Goal: Information Seeking & Learning: Learn about a topic

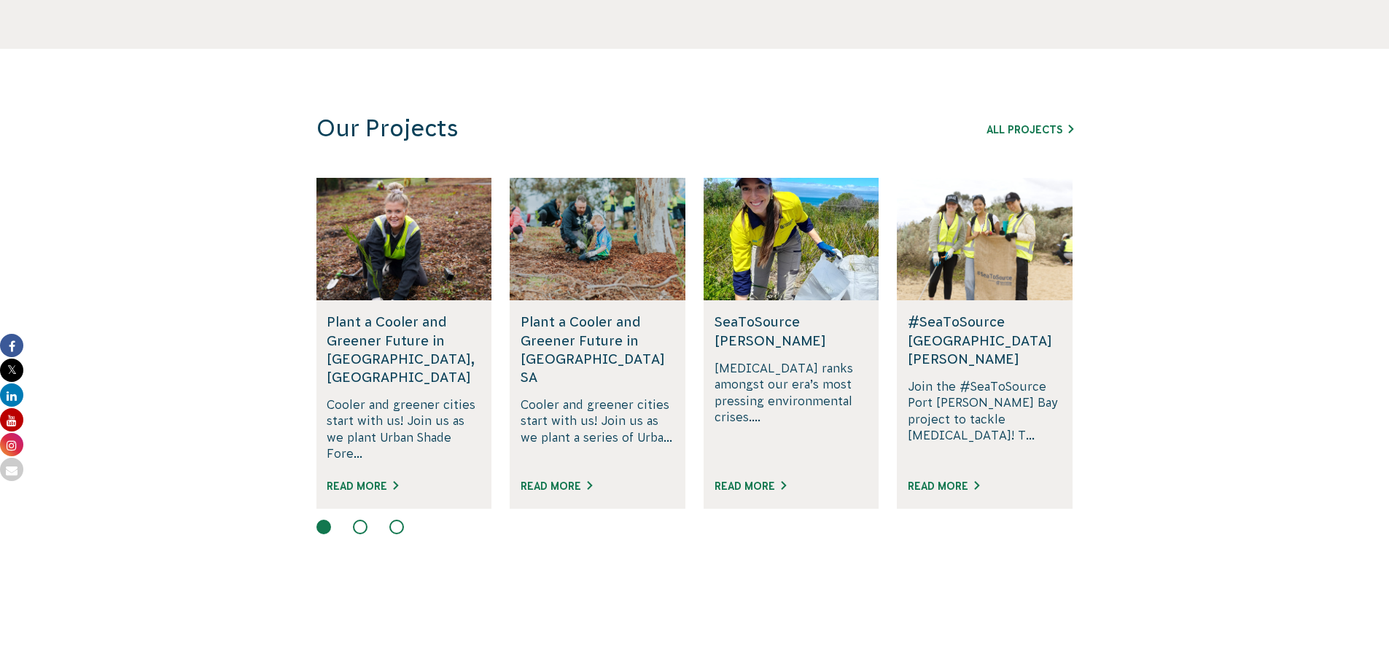
scroll to position [822, 0]
click at [350, 480] on link "Read More" at bounding box center [362, 486] width 71 height 12
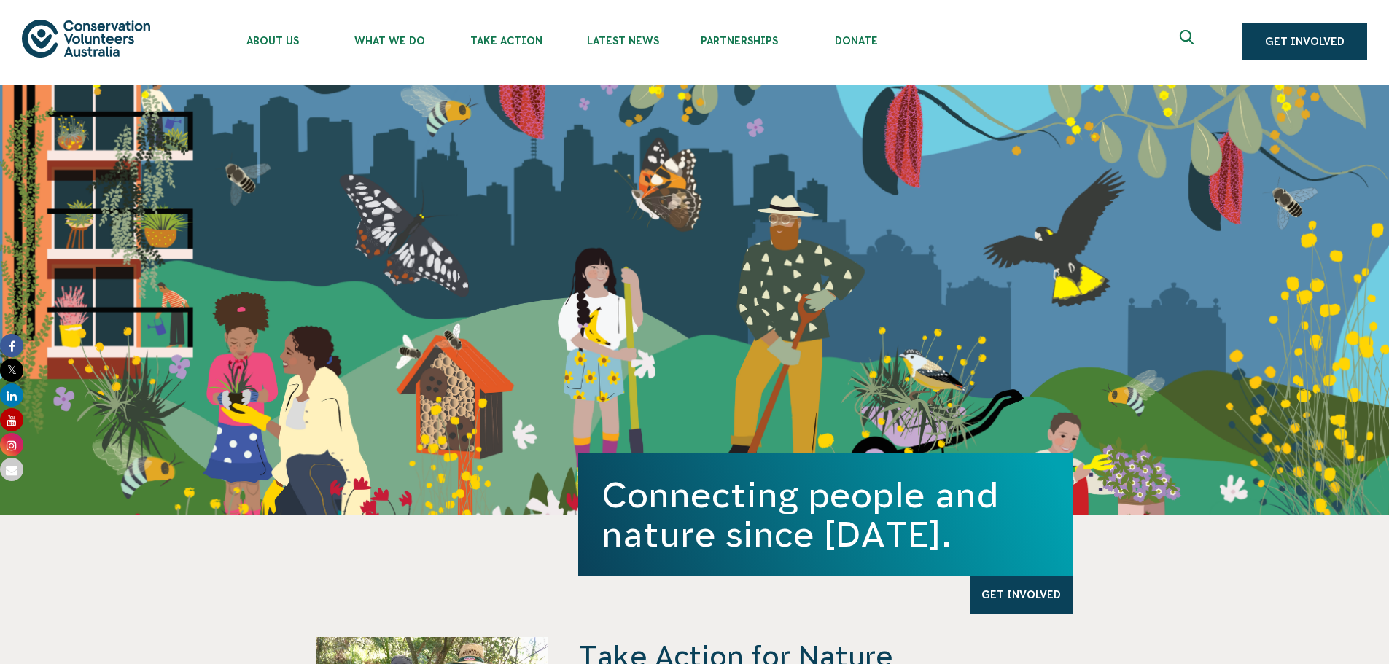
scroll to position [1, 0]
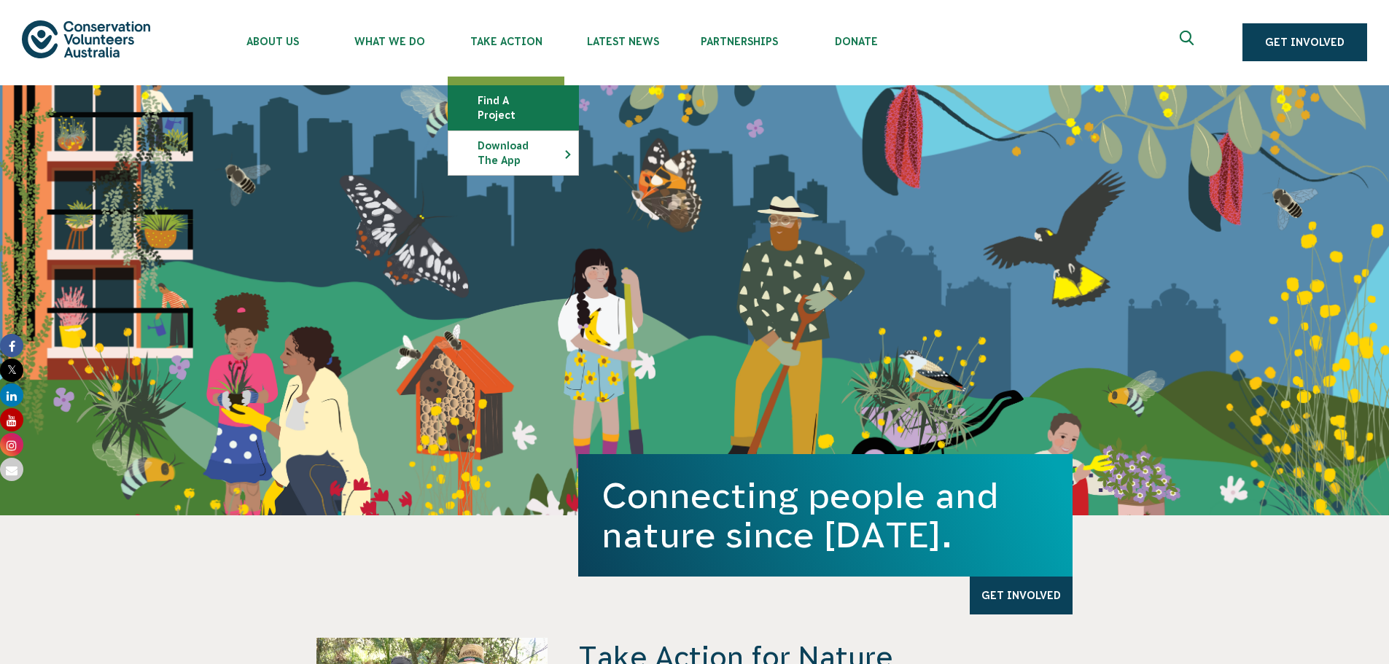
click at [517, 98] on link "Find a project" at bounding box center [513, 108] width 130 height 44
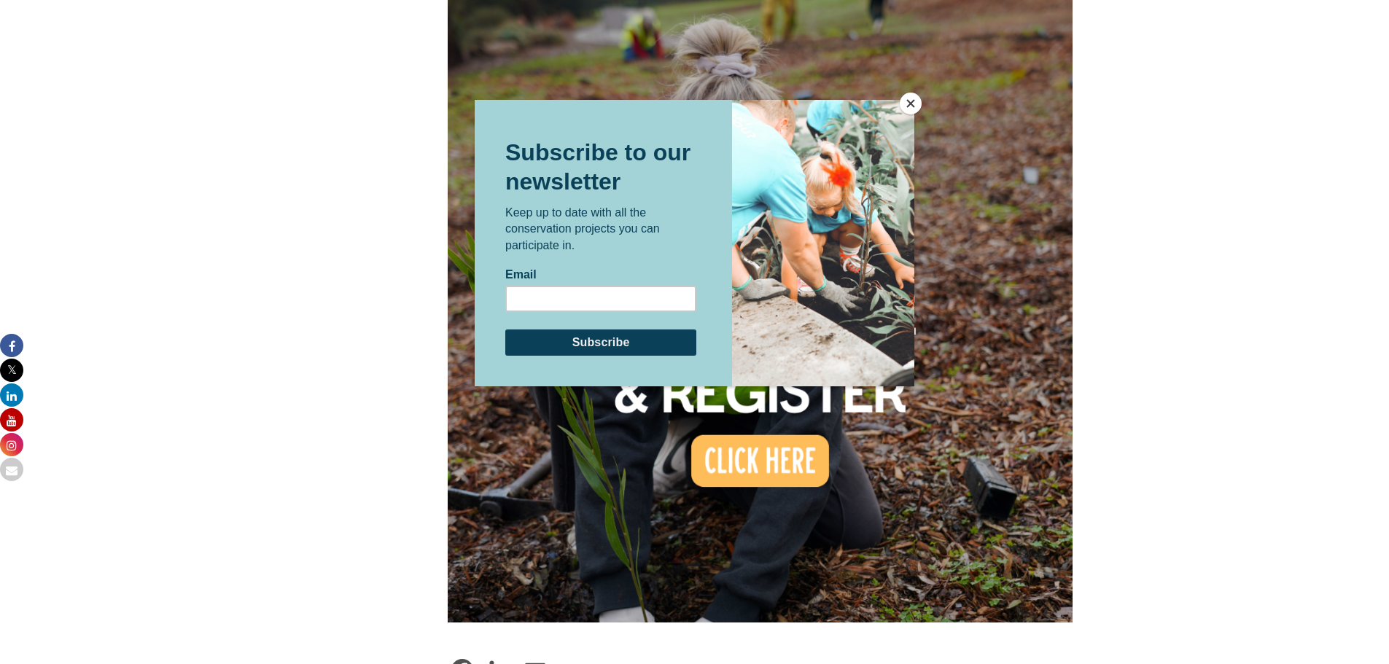
scroll to position [1125, 0]
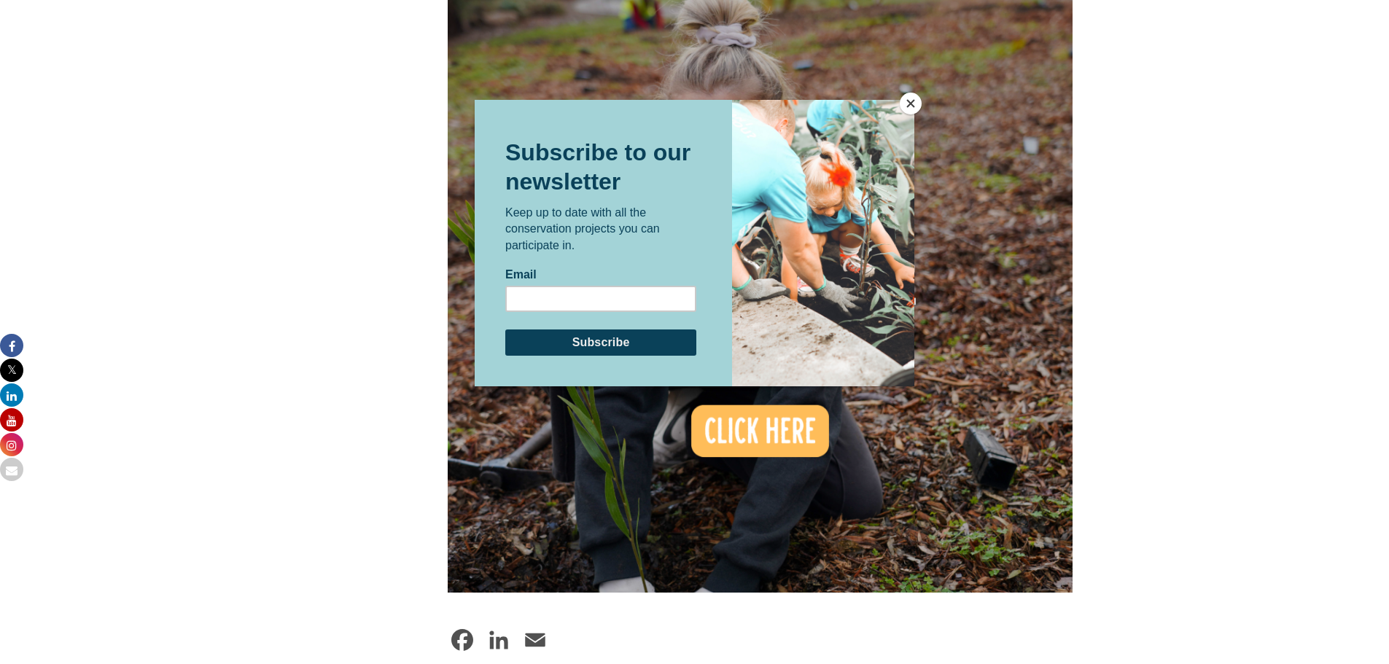
click at [912, 106] on button "Close" at bounding box center [910, 104] width 22 height 22
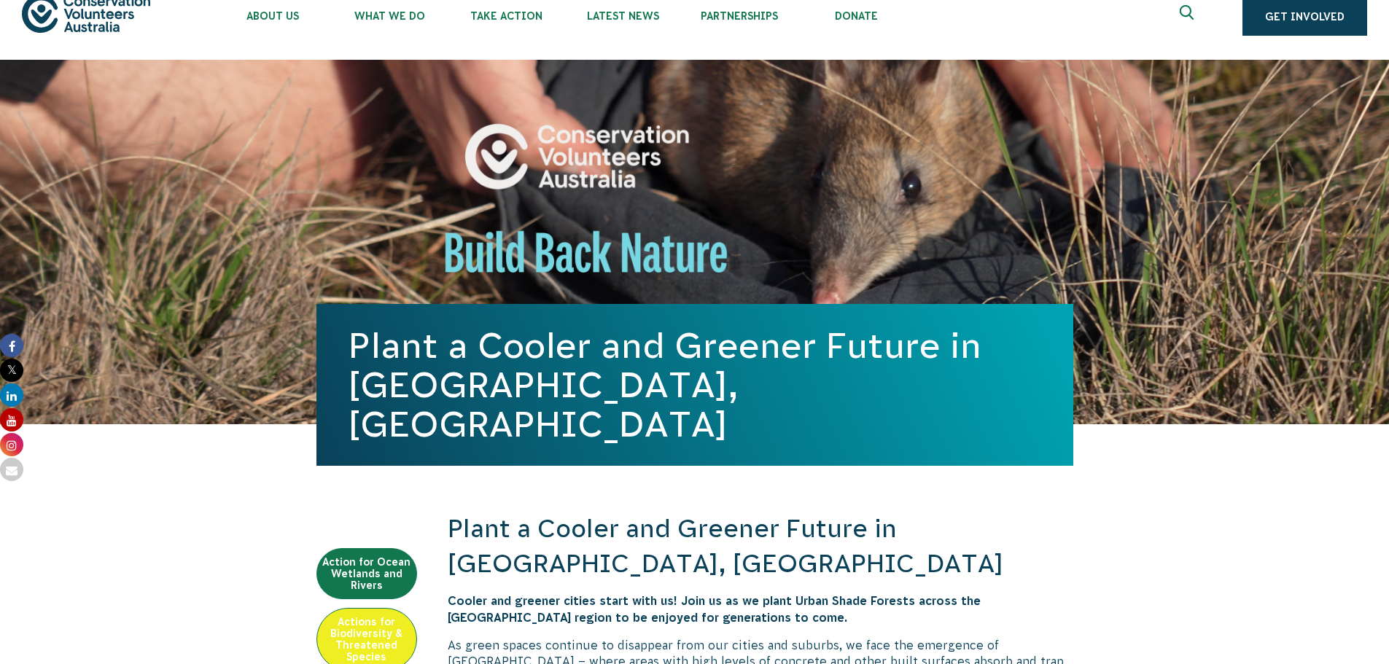
scroll to position [0, 0]
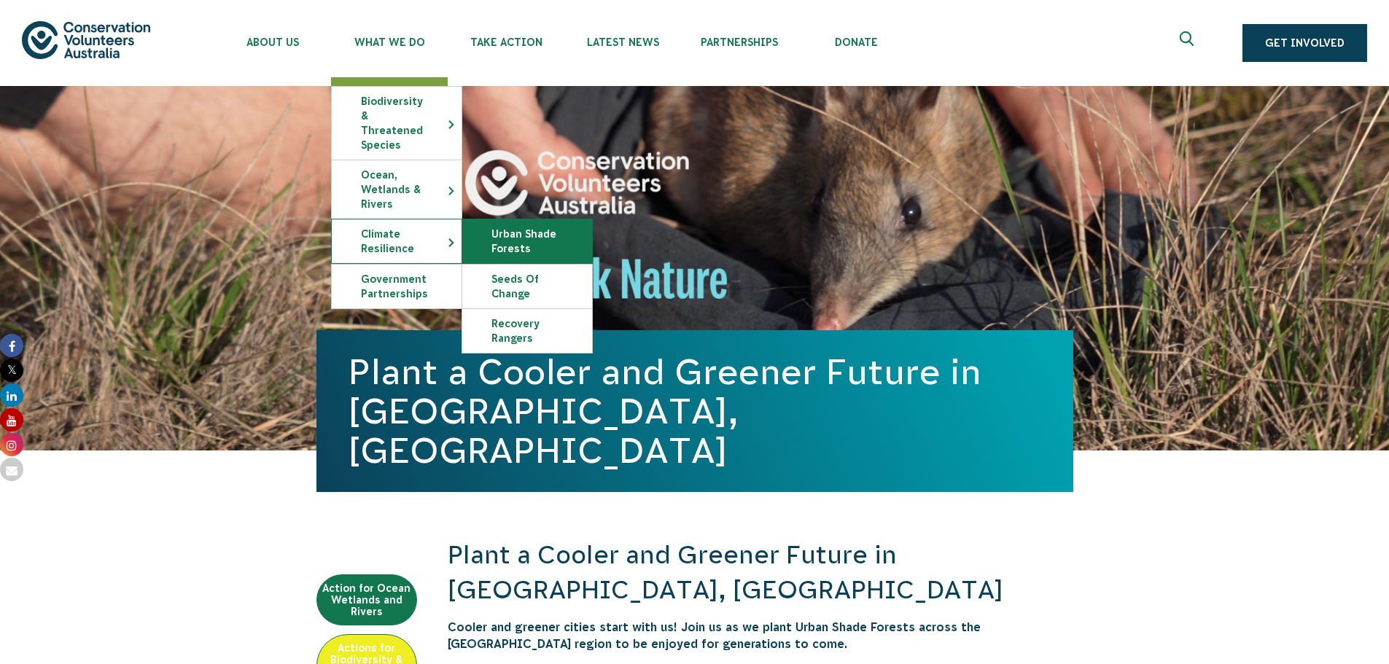
click at [505, 233] on link "Urban Shade Forests" at bounding box center [527, 241] width 130 height 44
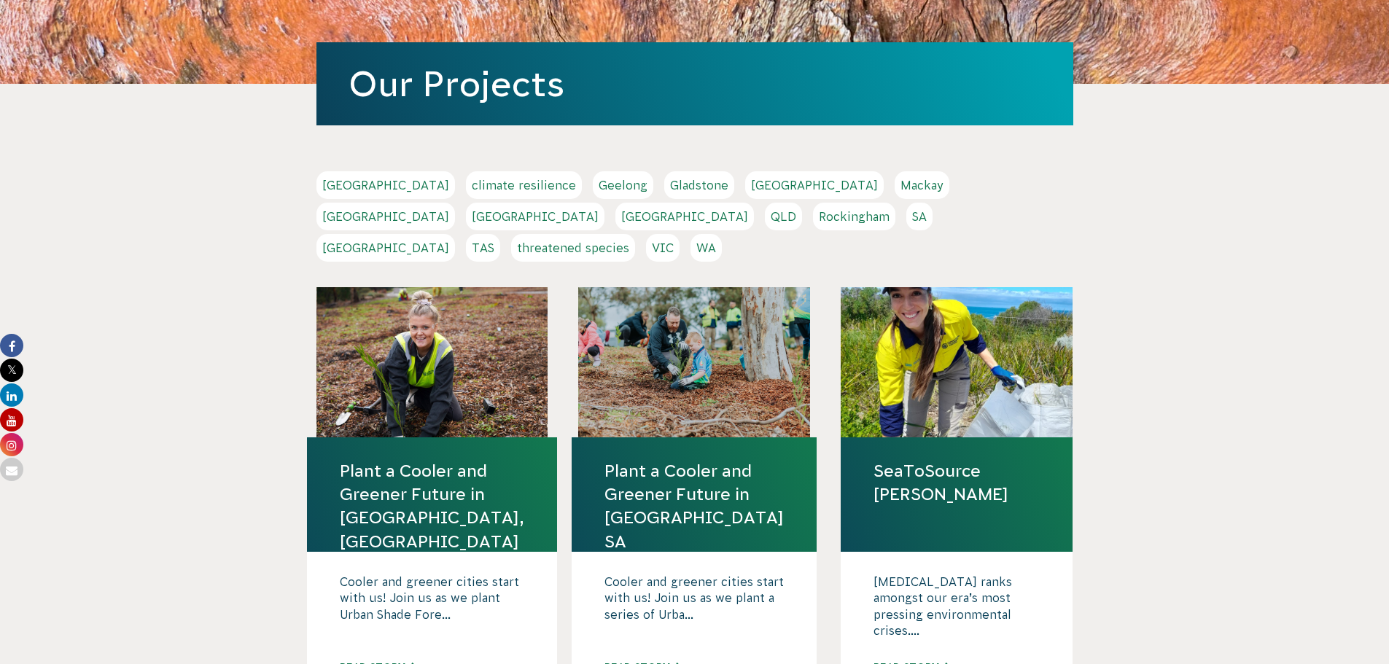
scroll to position [199, 0]
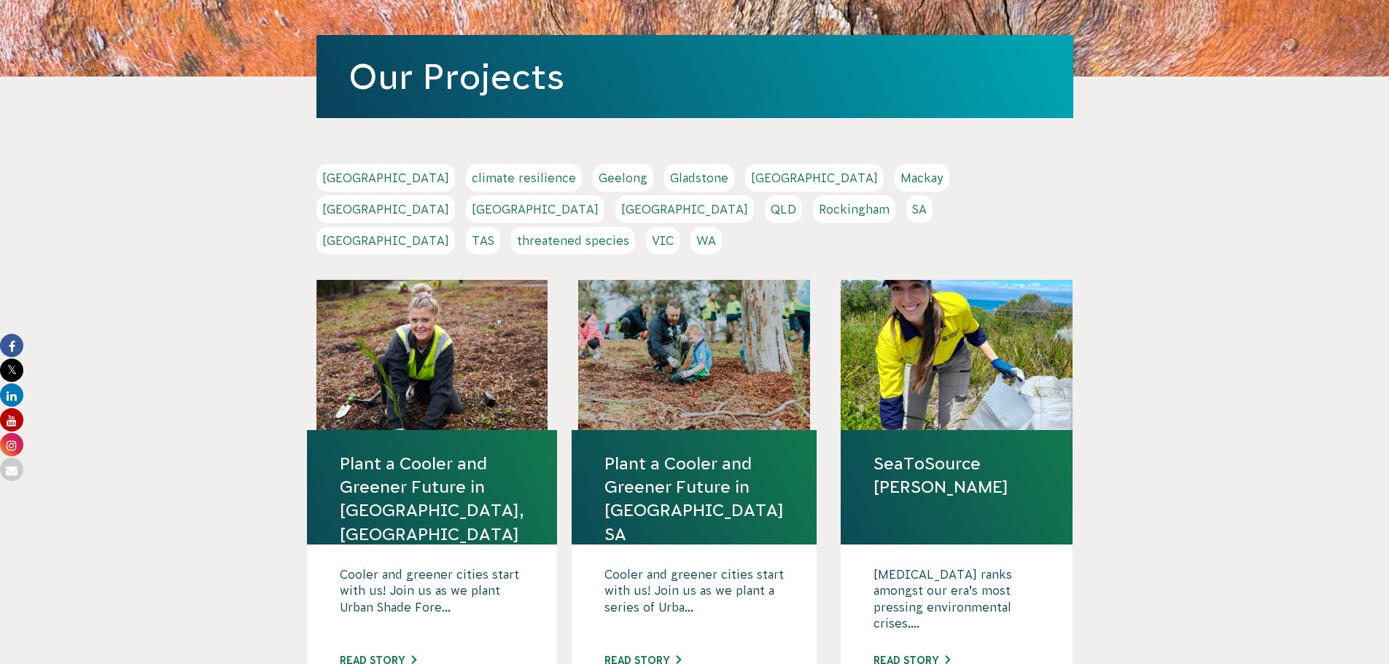
click at [802, 195] on link "QLD" at bounding box center [783, 209] width 37 height 28
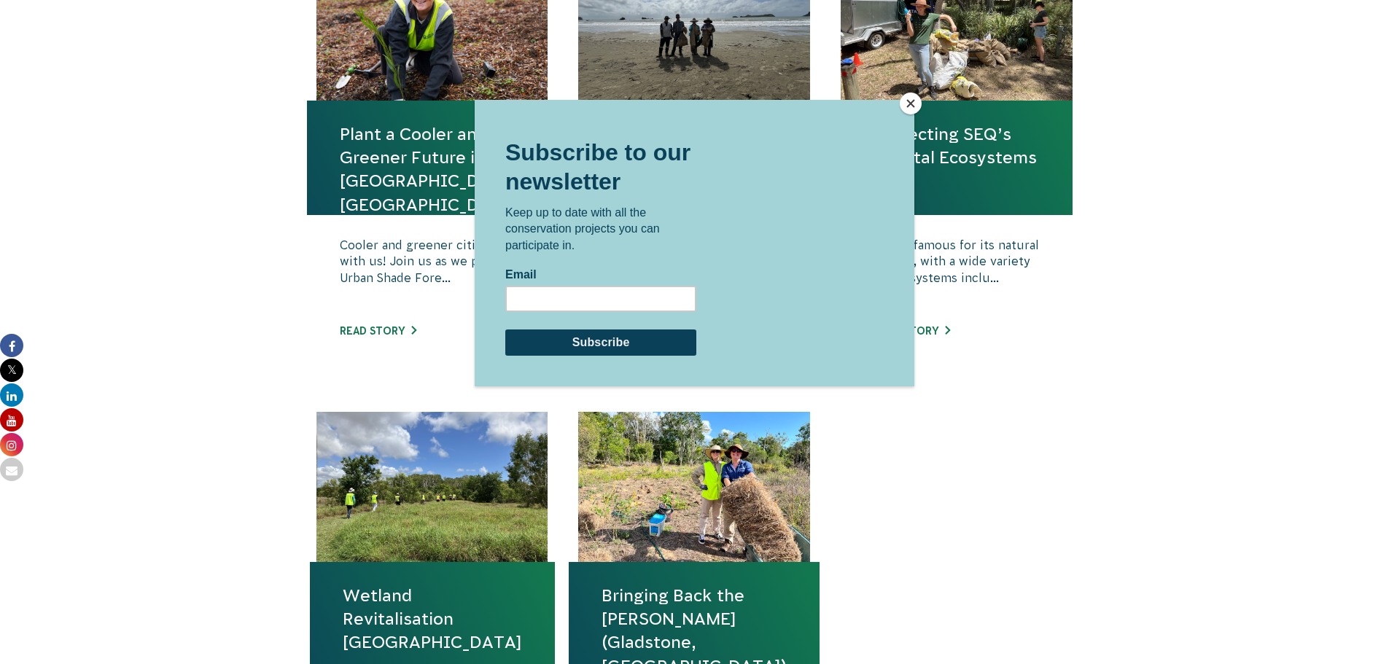
scroll to position [610, 0]
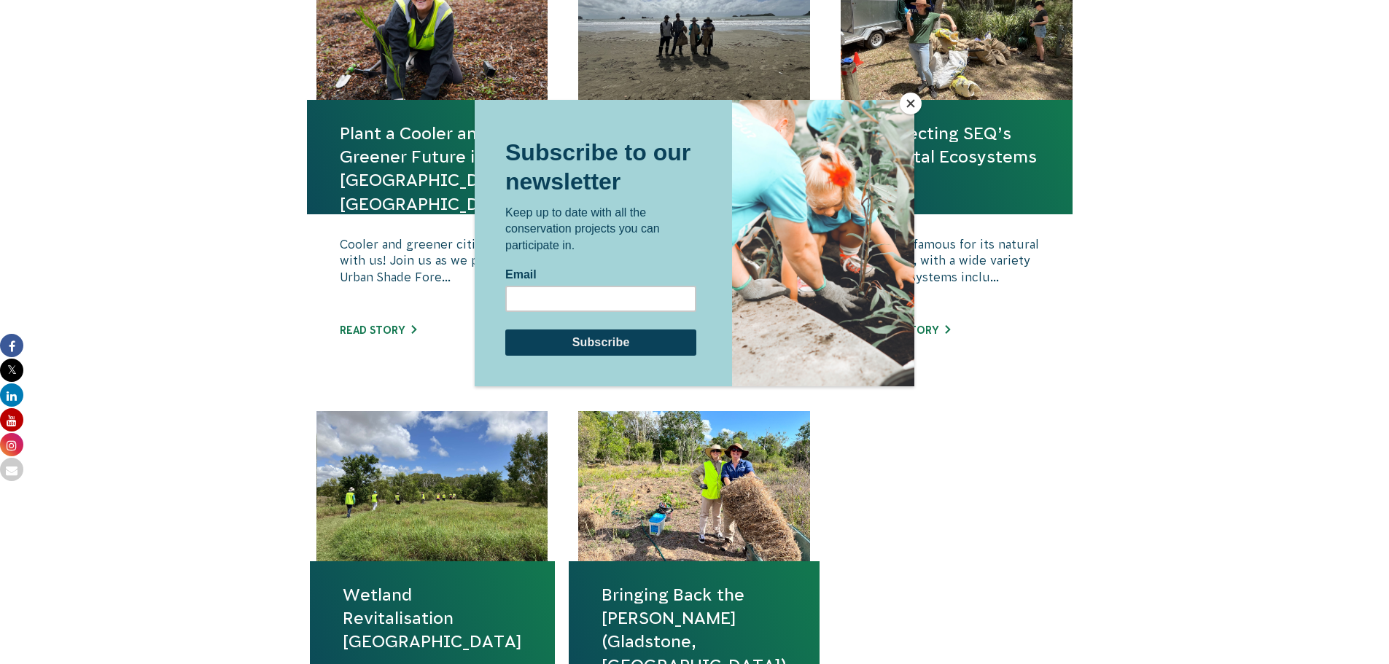
click at [911, 99] on button "Close" at bounding box center [910, 104] width 22 height 22
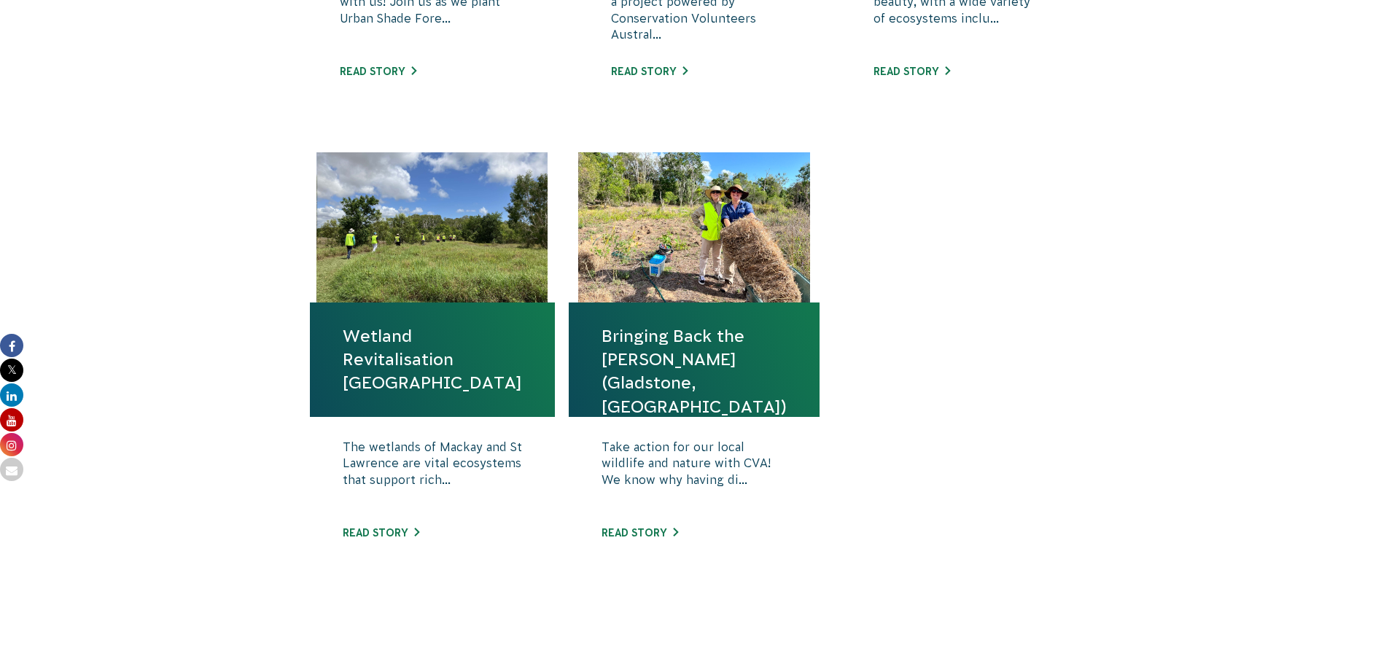
scroll to position [870, 0]
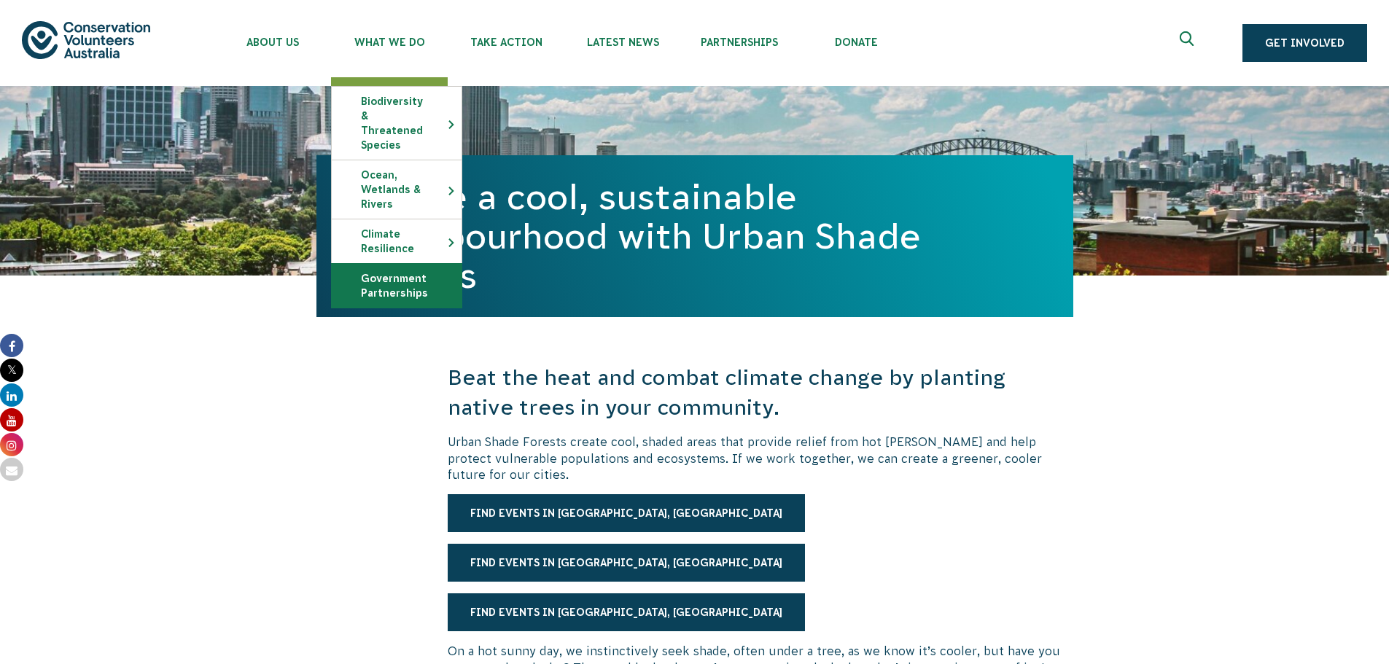
click at [415, 267] on link "Government Partnerships" at bounding box center [397, 286] width 130 height 44
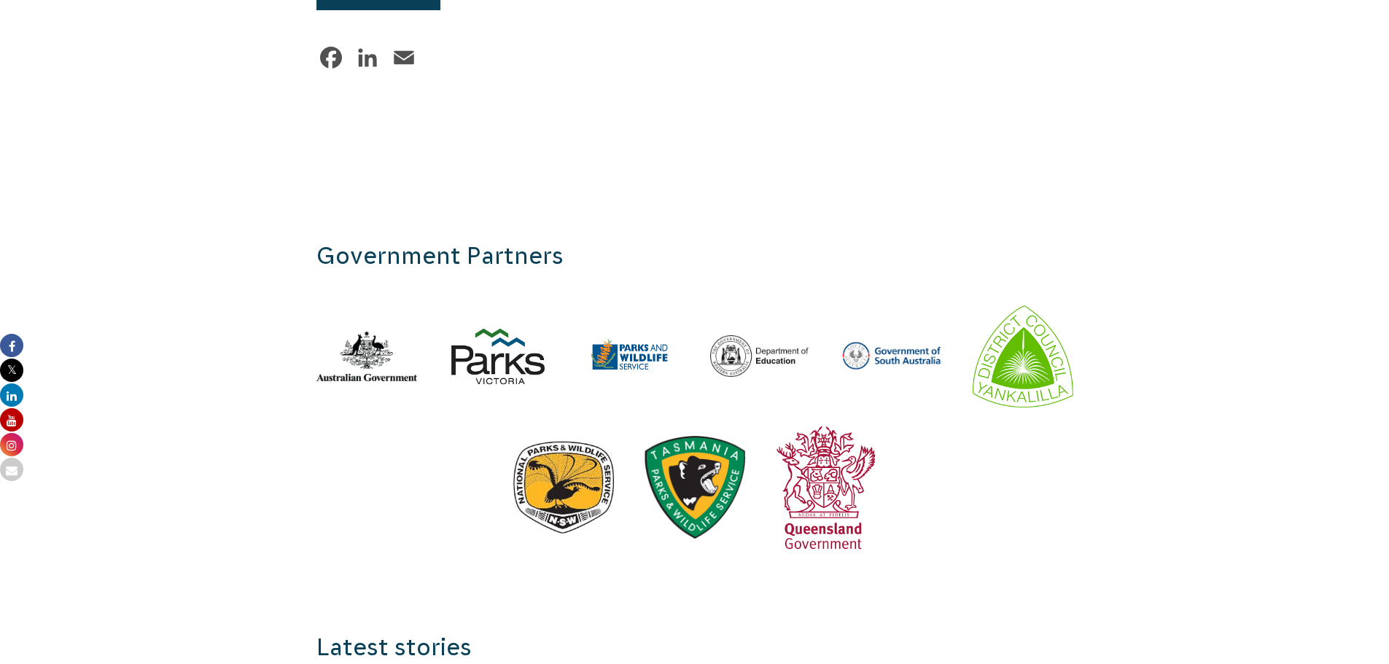
scroll to position [6270, 0]
